Goal: Browse casually

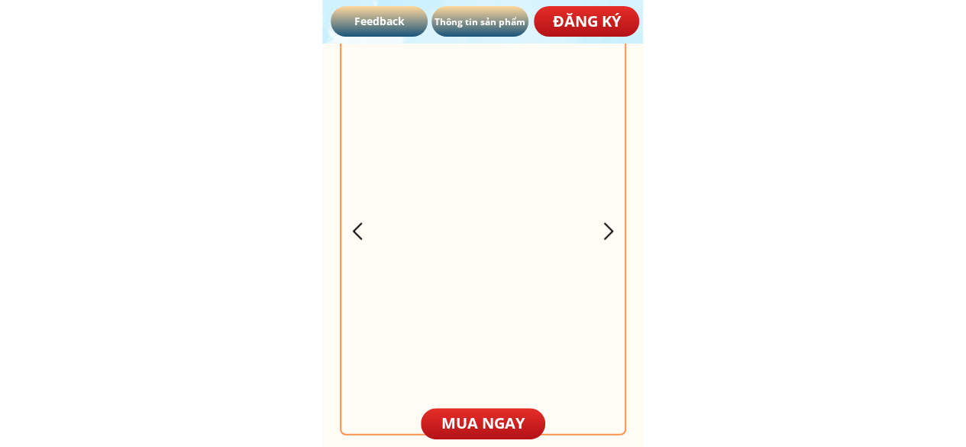
scroll to position [4549, 0]
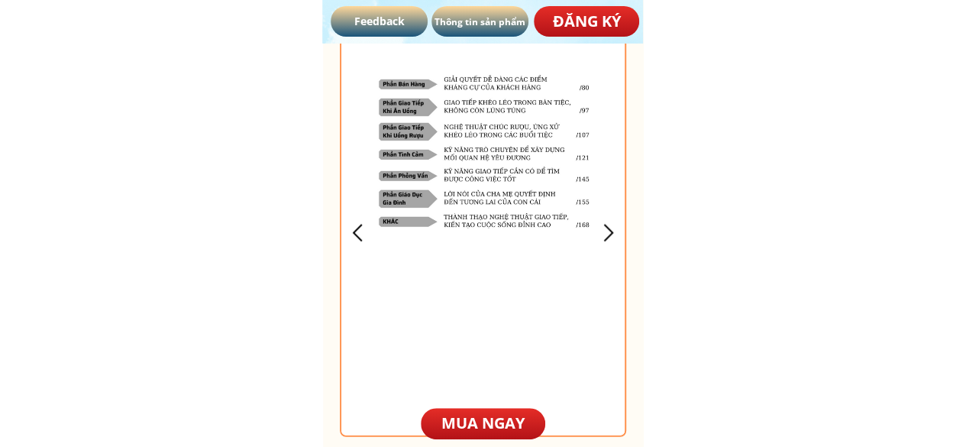
click at [367, 221] on div at bounding box center [357, 232] width 25 height 25
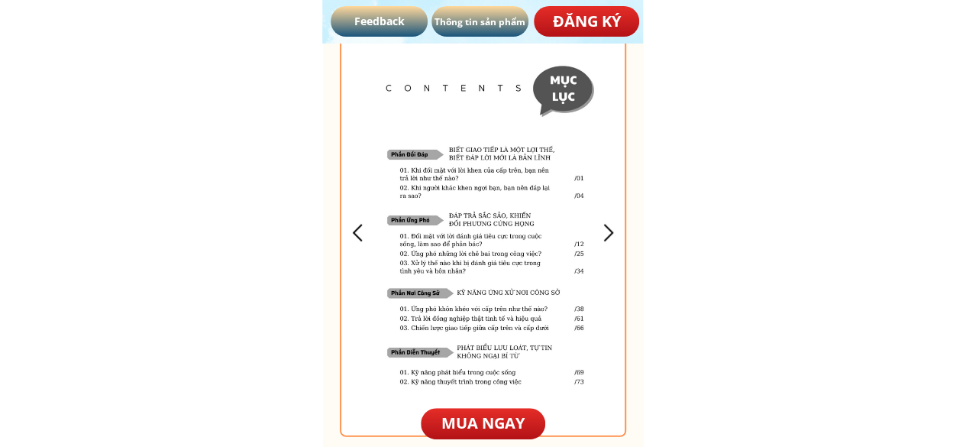
click at [360, 247] on div at bounding box center [483, 233] width 284 height 405
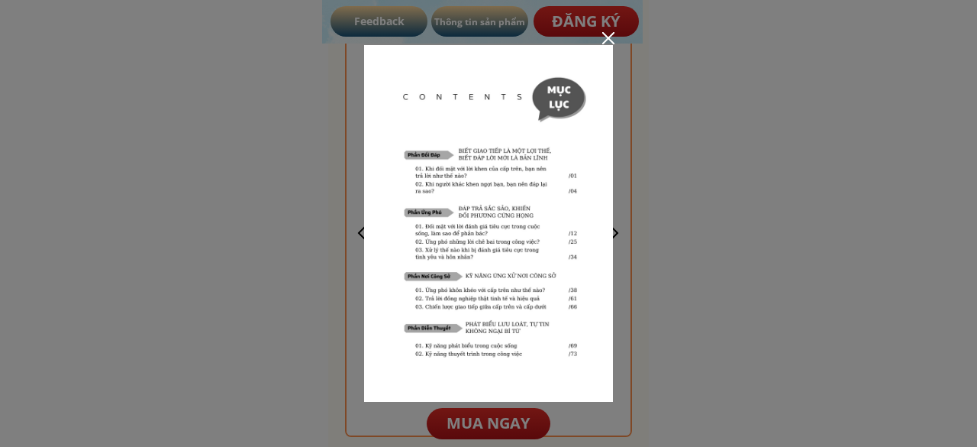
click at [605, 32] on div at bounding box center [608, 38] width 12 height 12
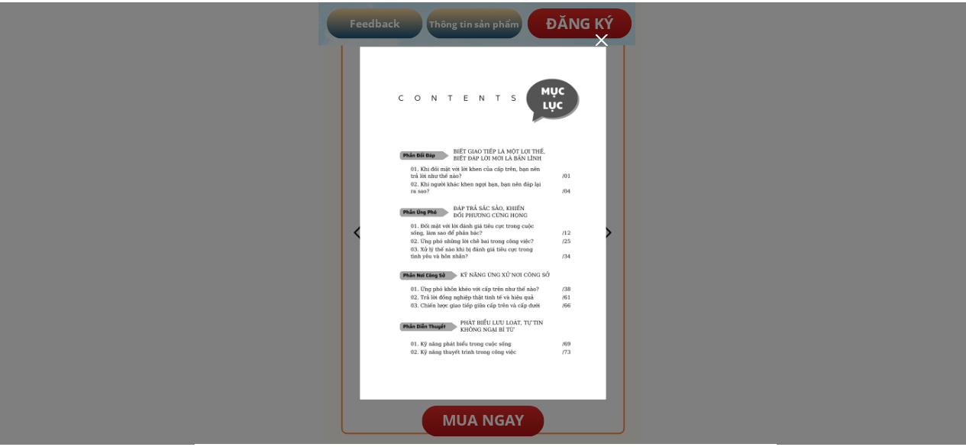
scroll to position [4549, 0]
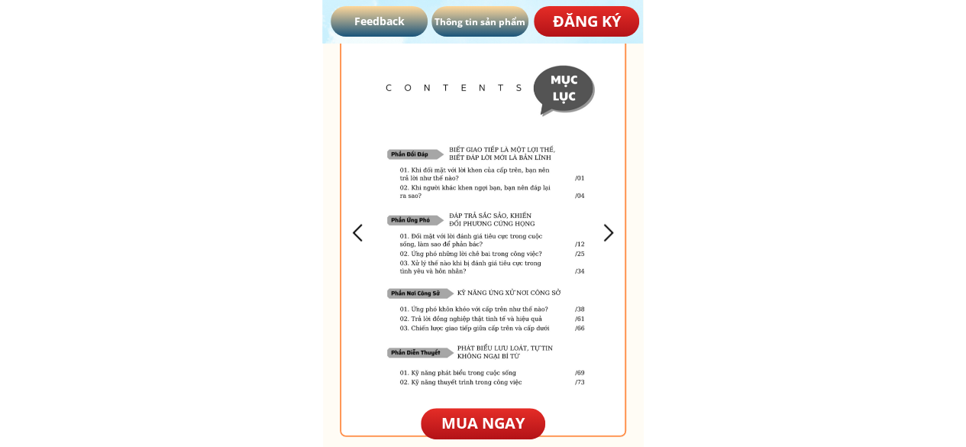
click at [367, 217] on div at bounding box center [483, 233] width 284 height 405
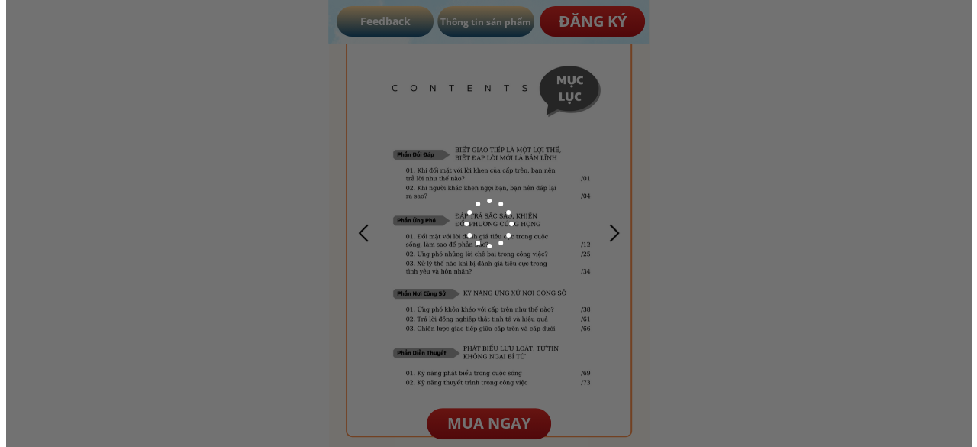
scroll to position [0, 0]
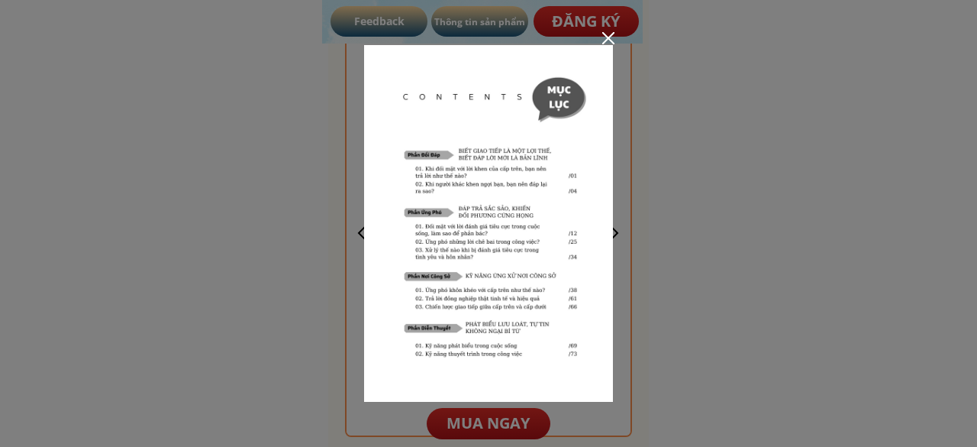
click at [606, 42] on div at bounding box center [608, 38] width 12 height 12
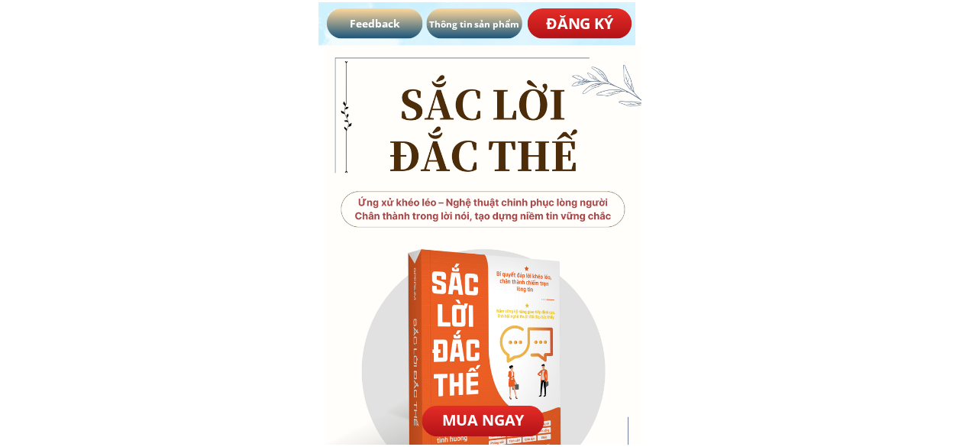
scroll to position [4549, 0]
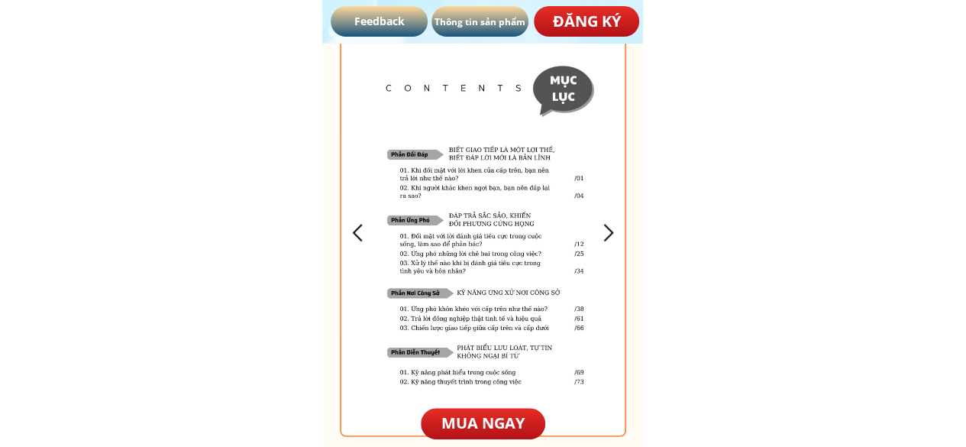
click at [602, 239] on div at bounding box center [607, 232] width 25 height 25
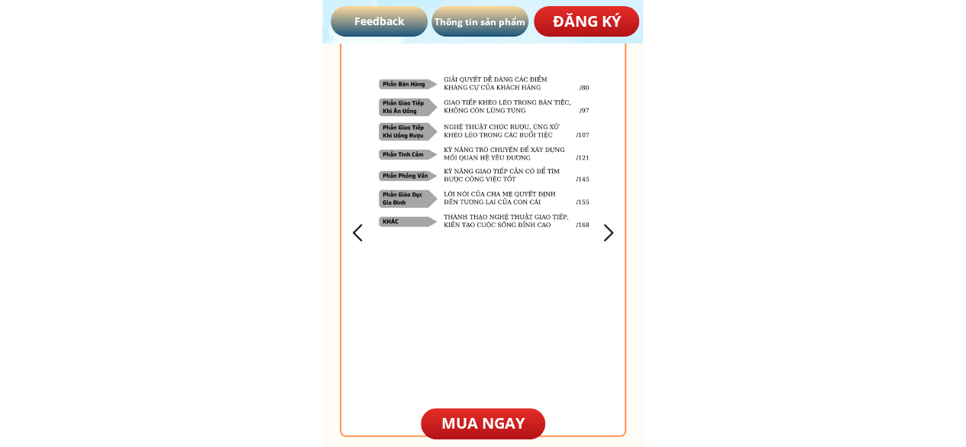
click at [602, 239] on div at bounding box center [607, 232] width 25 height 25
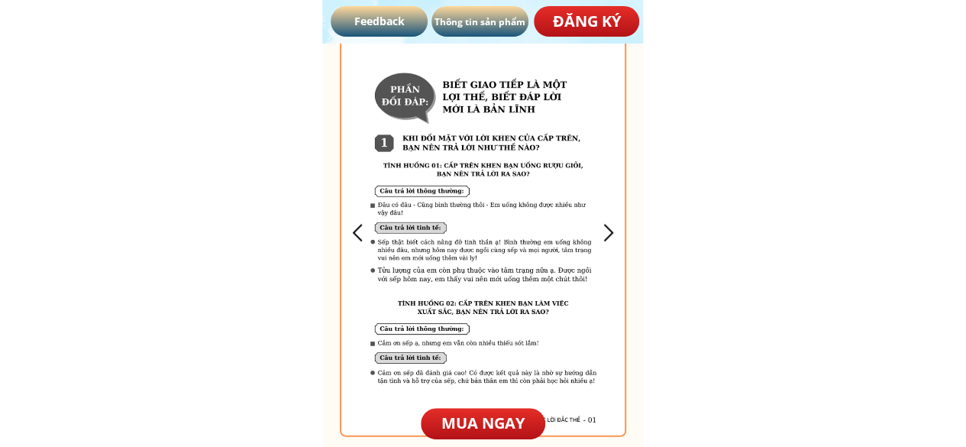
click at [602, 239] on div at bounding box center [607, 232] width 25 height 25
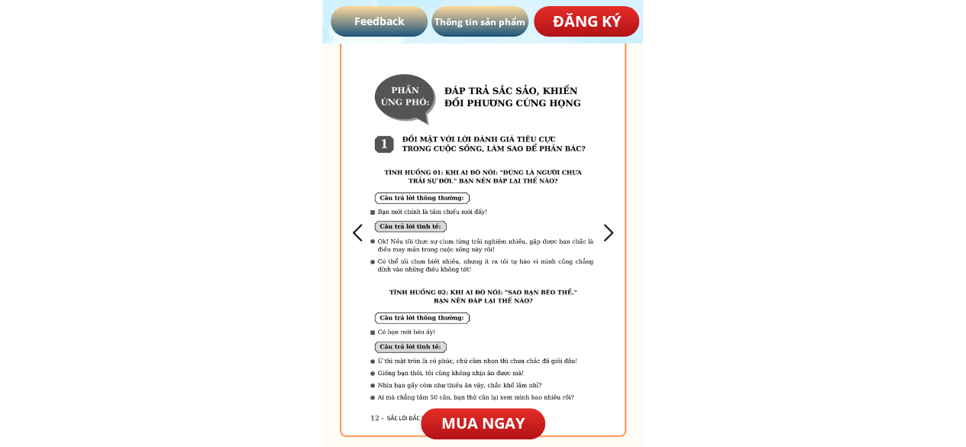
click at [602, 239] on div at bounding box center [607, 232] width 25 height 25
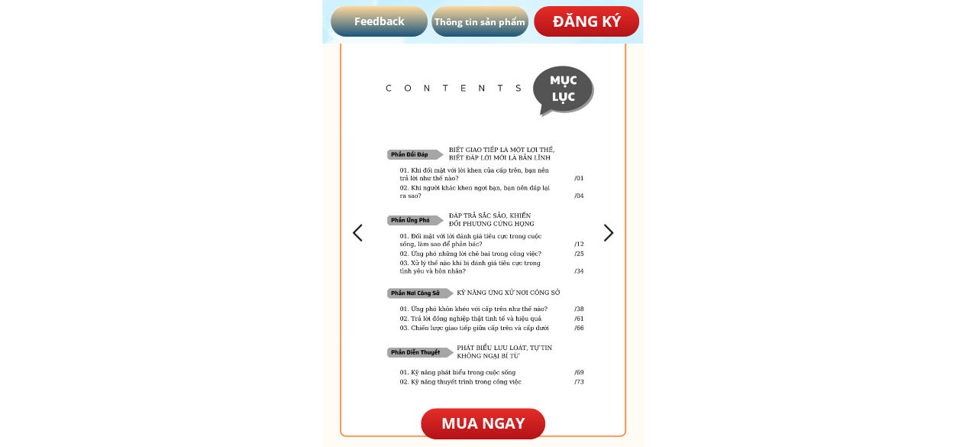
click at [602, 239] on div at bounding box center [607, 232] width 25 height 25
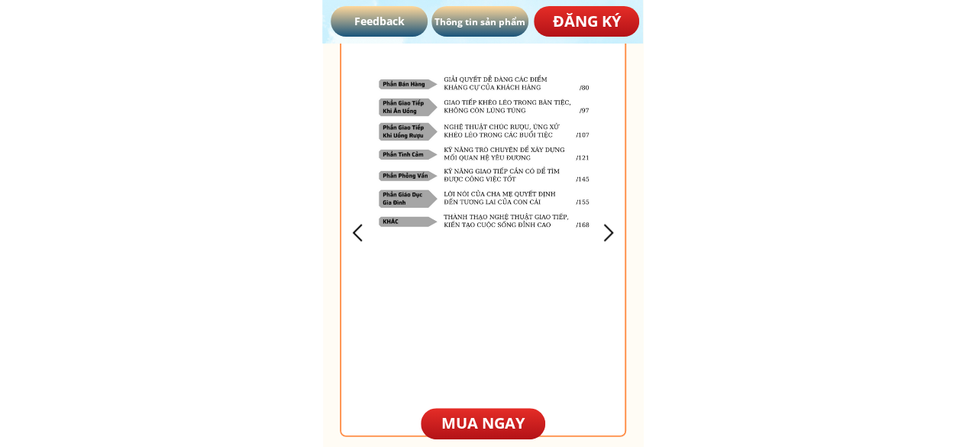
click at [360, 237] on div at bounding box center [357, 232] width 25 height 25
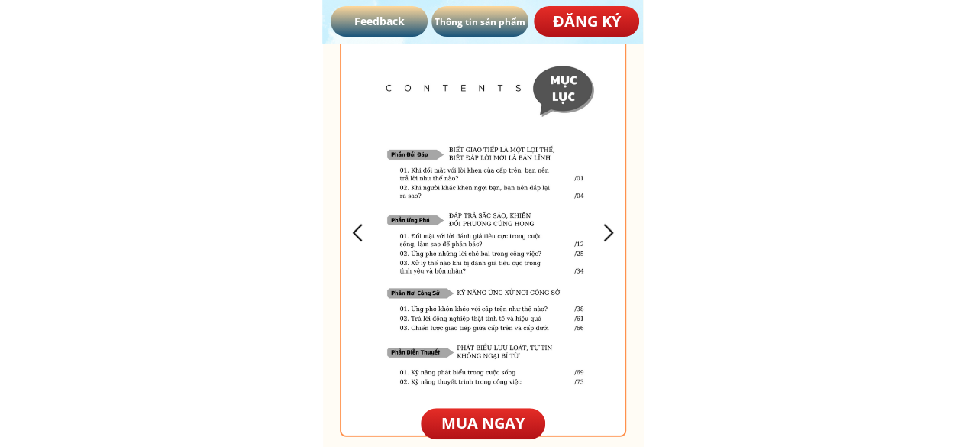
click at [360, 237] on div at bounding box center [357, 232] width 25 height 25
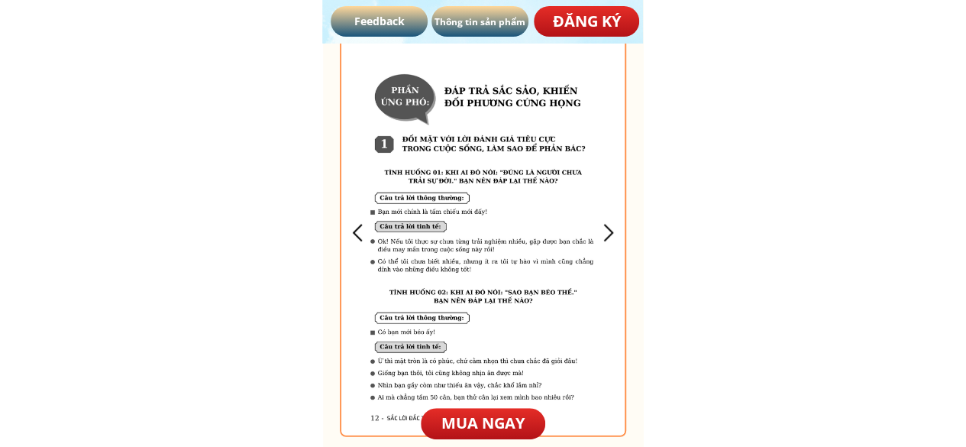
click at [358, 238] on div at bounding box center [357, 232] width 25 height 25
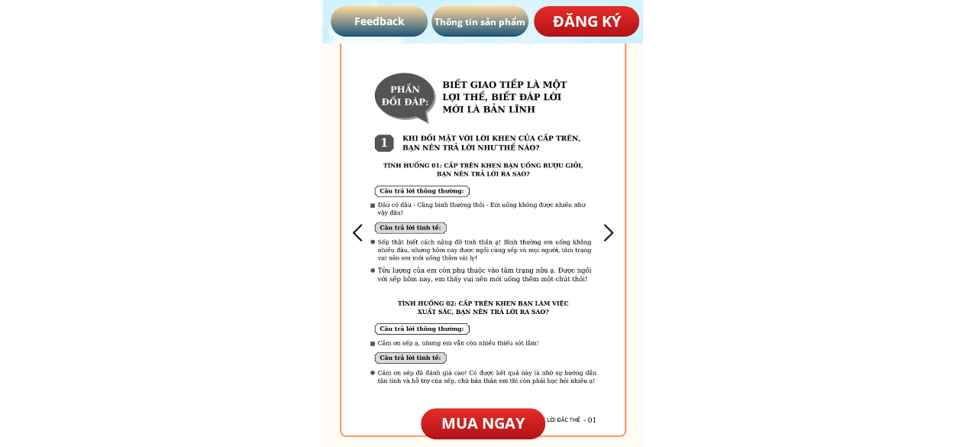
click at [358, 238] on div at bounding box center [357, 232] width 25 height 25
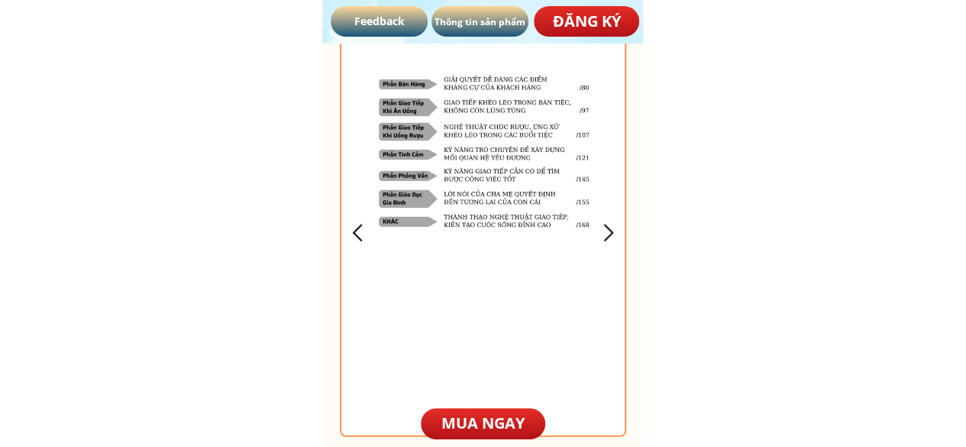
click at [358, 238] on div at bounding box center [357, 232] width 25 height 25
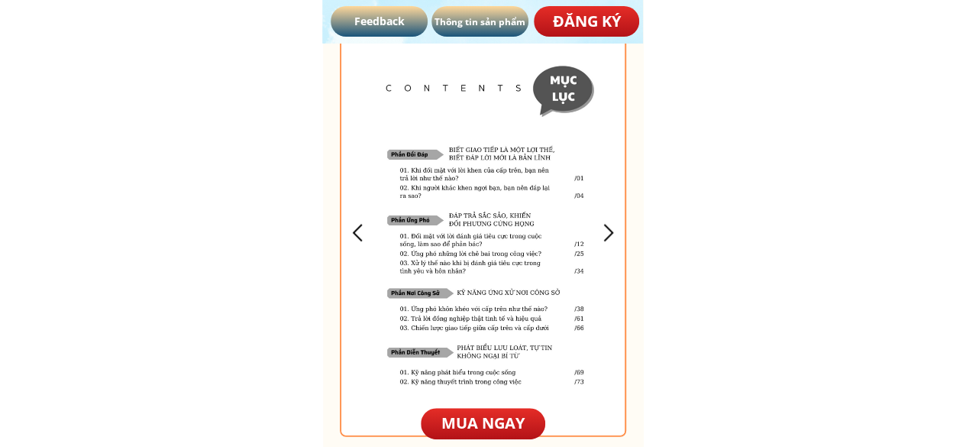
click at [605, 227] on div at bounding box center [607, 232] width 25 height 25
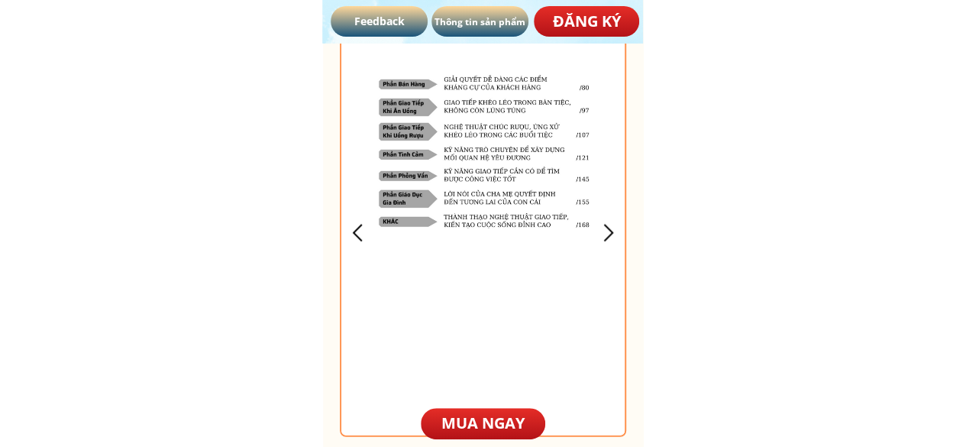
click at [608, 237] on div at bounding box center [607, 232] width 25 height 25
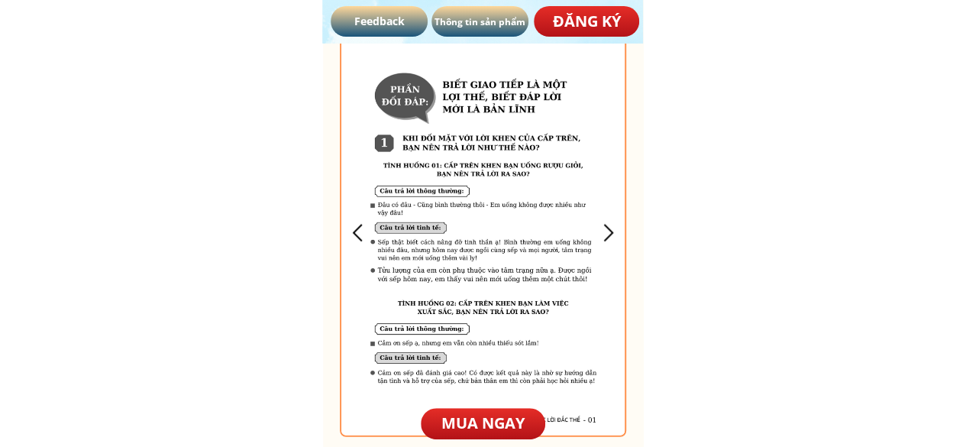
click at [603, 237] on div at bounding box center [607, 232] width 25 height 25
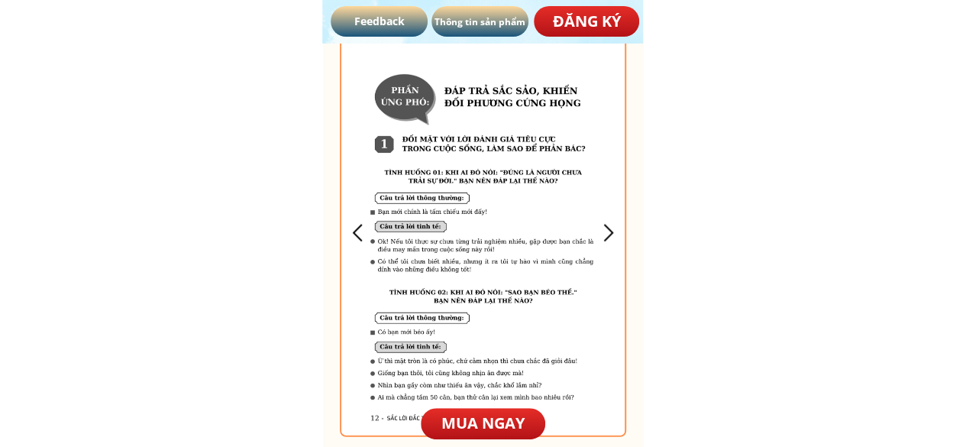
click at [612, 234] on div at bounding box center [607, 232] width 25 height 25
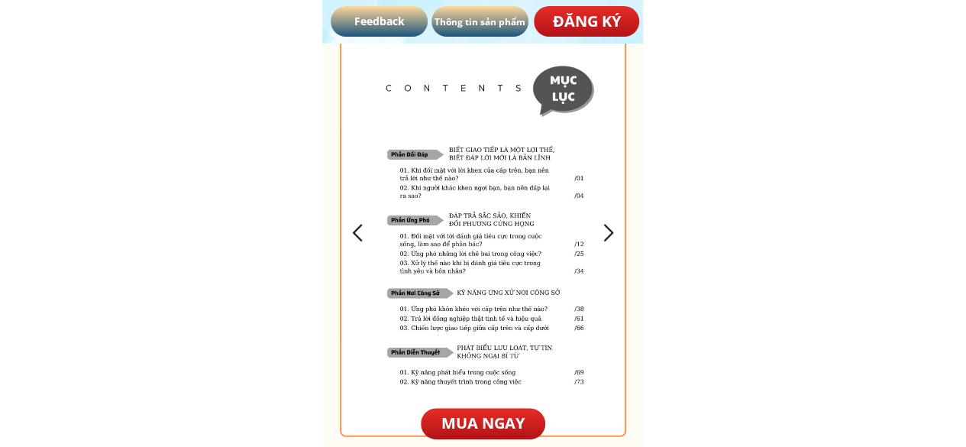
click at [612, 234] on div at bounding box center [607, 232] width 25 height 25
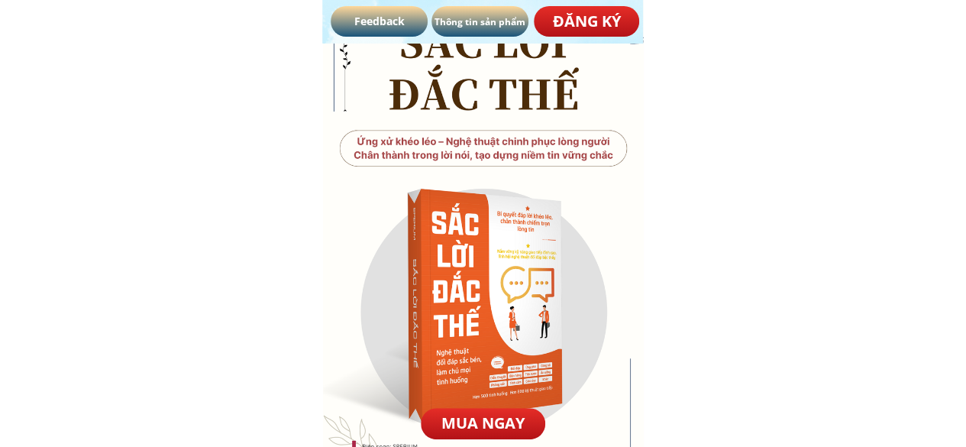
scroll to position [122, 0]
